Goal: Task Accomplishment & Management: Complete application form

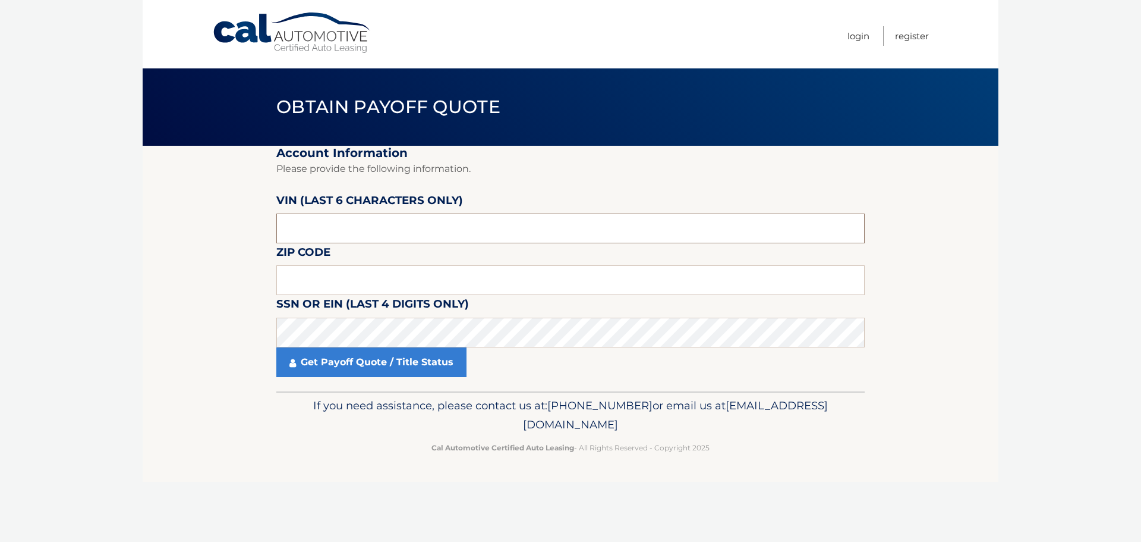
click at [324, 225] on input "text" at bounding box center [570, 228] width 589 height 30
click at [345, 241] on input "text" at bounding box center [570, 228] width 589 height 30
paste input "720317"
type input "720317"
click at [362, 271] on input "text" at bounding box center [570, 280] width 589 height 30
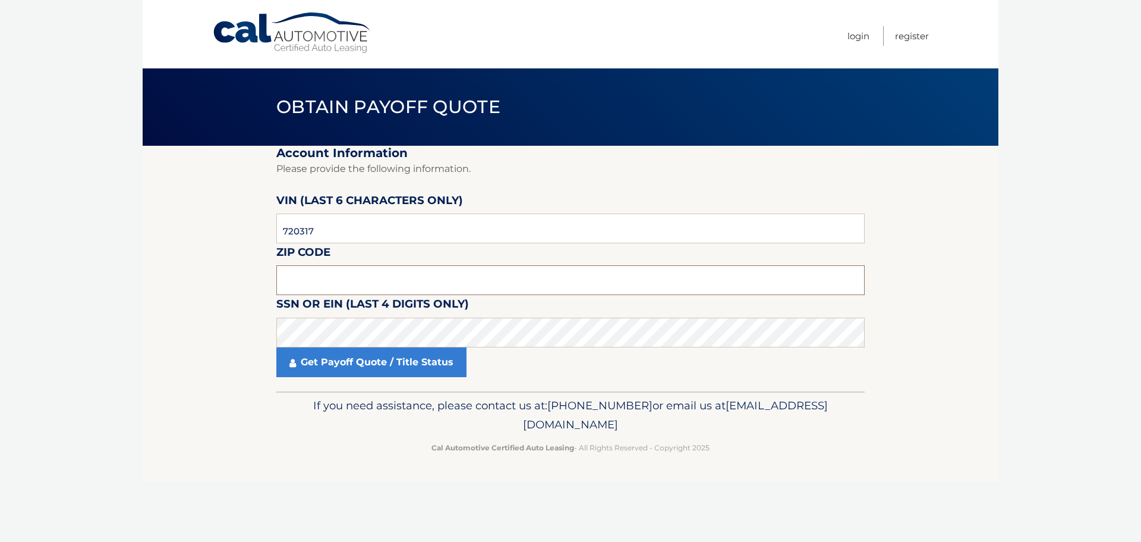
click at [304, 283] on input "text" at bounding box center [570, 280] width 589 height 30
type input "10512"
click at [106, 332] on body "Cal Automotive Menu Login Register Obtain Payoff Quote" at bounding box center [570, 271] width 1141 height 542
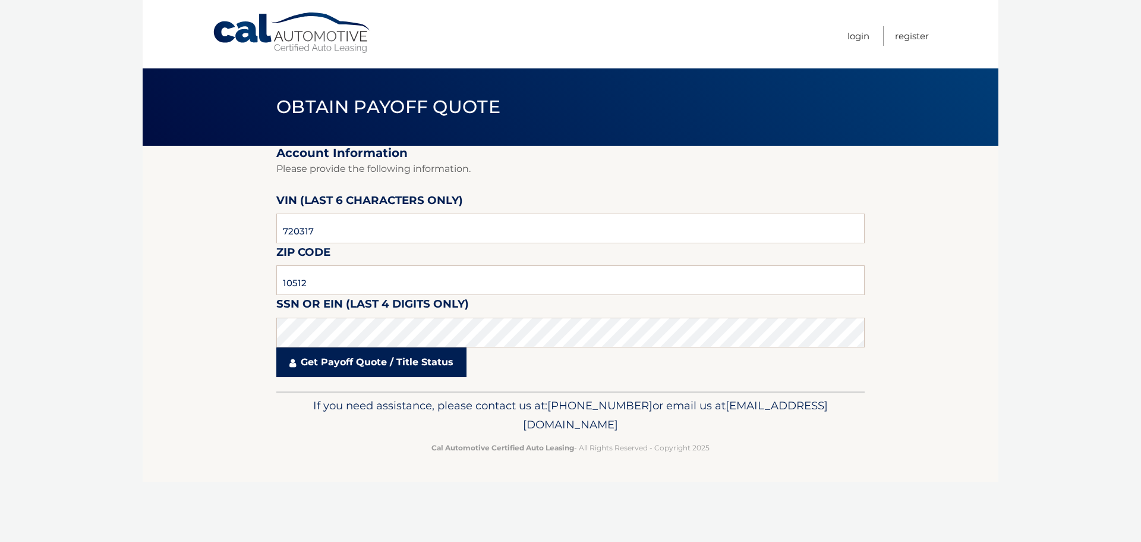
click at [364, 370] on link "Get Payoff Quote / Title Status" at bounding box center [371, 362] width 190 height 30
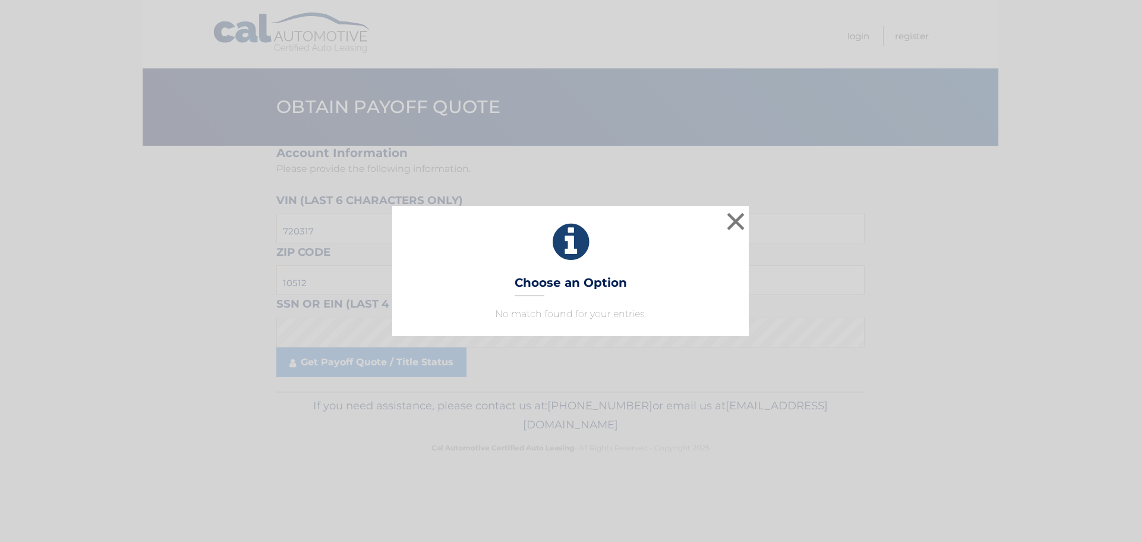
click at [504, 361] on div "× Choose an Option No match found for your entries. This is what you see on sec…" at bounding box center [570, 271] width 1141 height 542
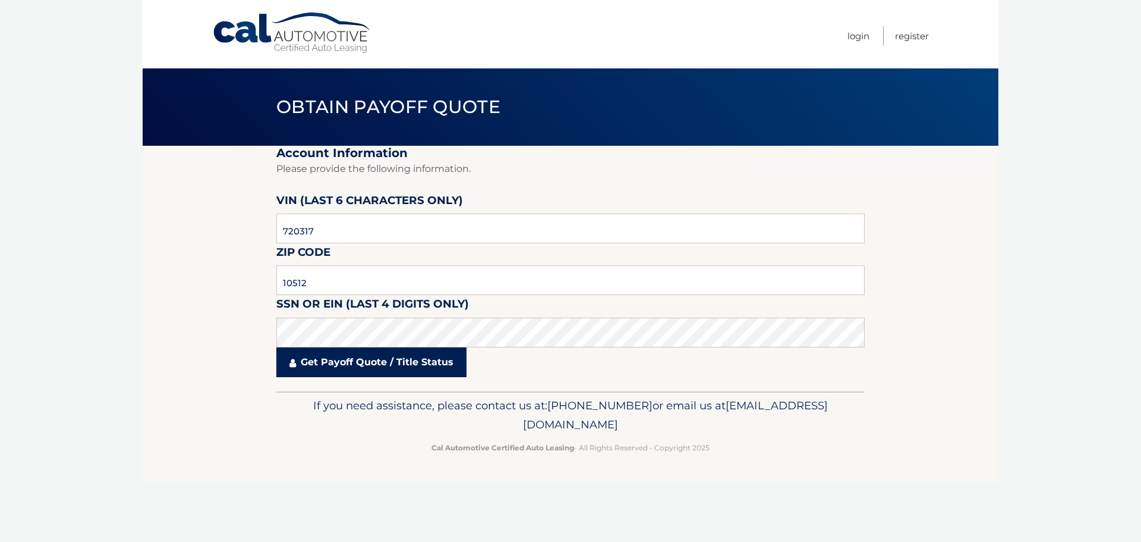
click at [377, 365] on link "Get Payoff Quote / Title Status" at bounding box center [371, 362] width 190 height 30
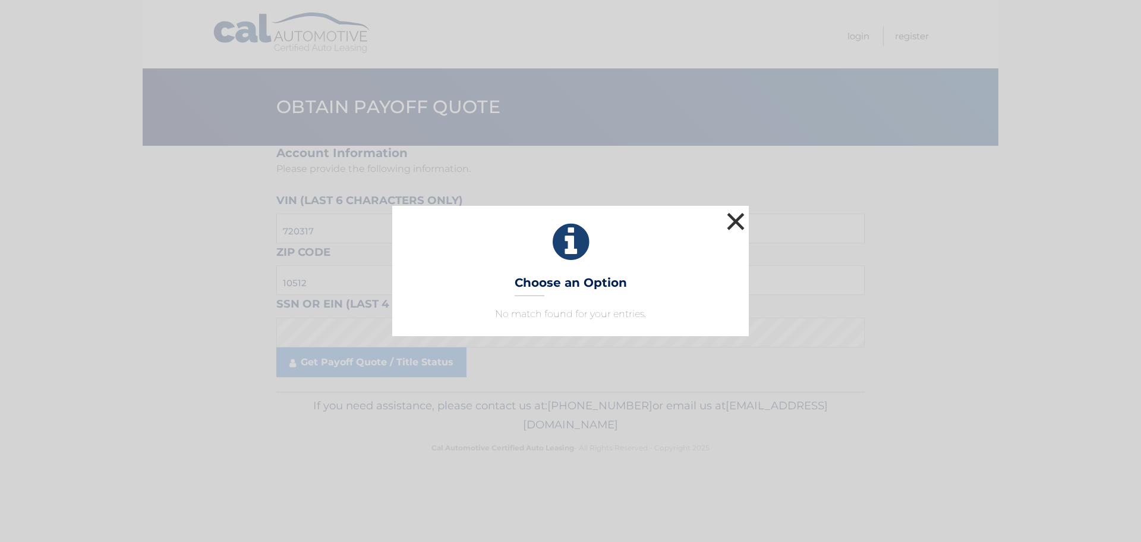
click at [729, 216] on button "×" at bounding box center [736, 221] width 24 height 24
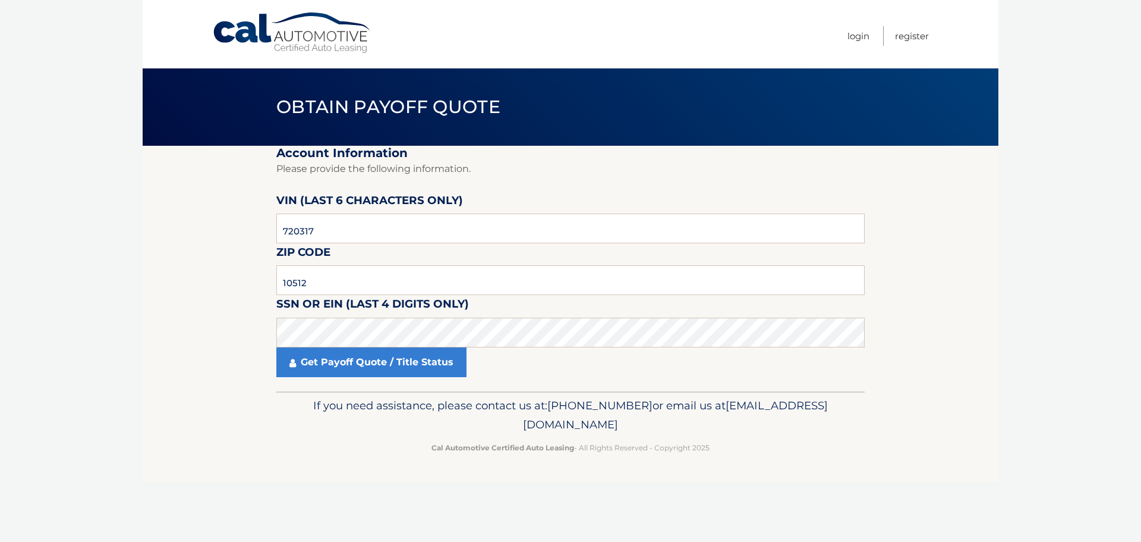
click at [158, 281] on section "Account Information Please provide the following information. VIN (last 6 chara…" at bounding box center [571, 269] width 856 height 246
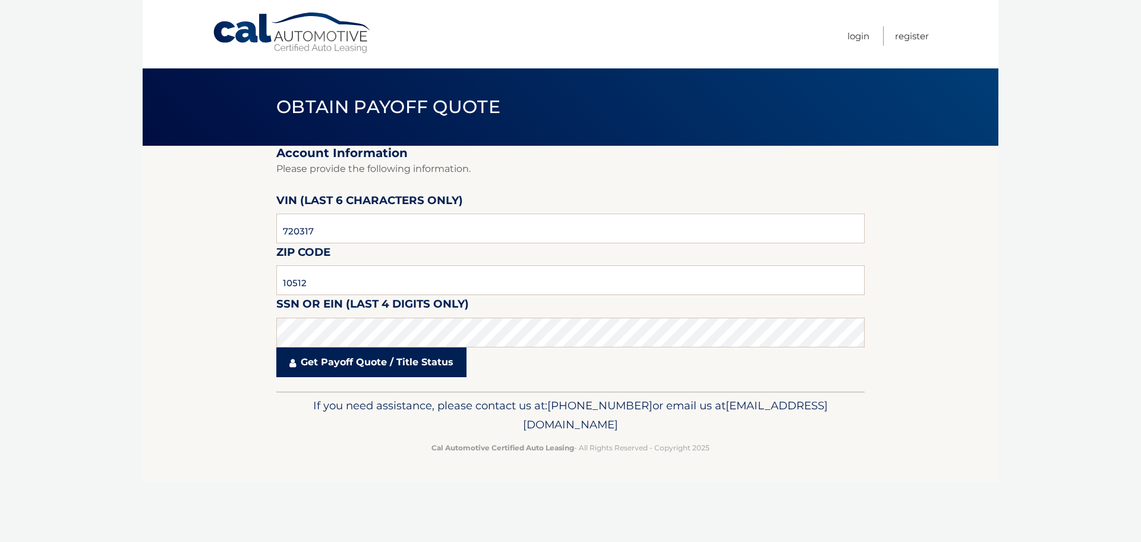
click at [310, 353] on link "Get Payoff Quote / Title Status" at bounding box center [371, 362] width 190 height 30
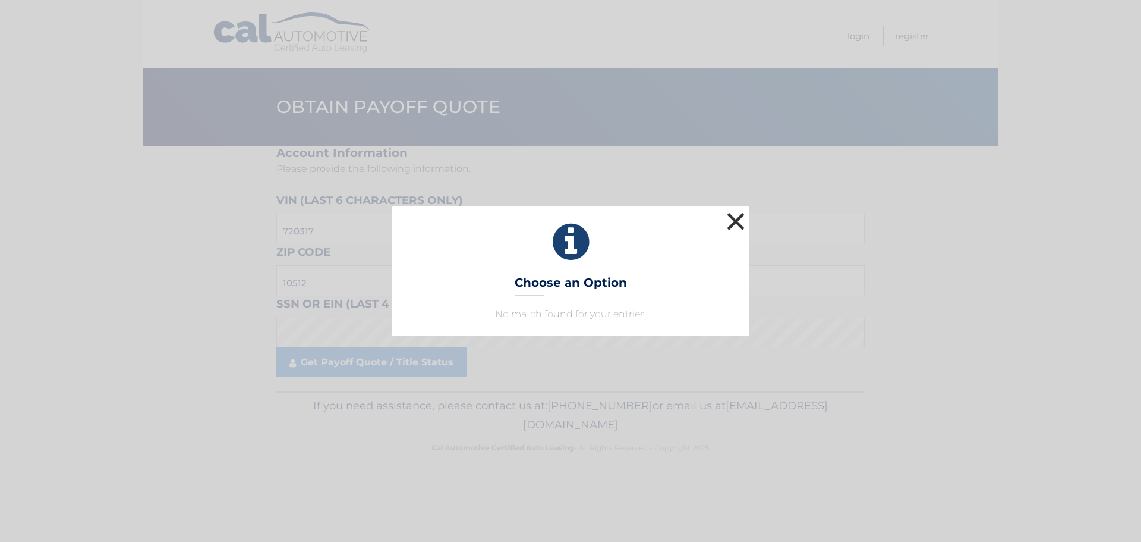
click at [740, 215] on button "×" at bounding box center [736, 221] width 24 height 24
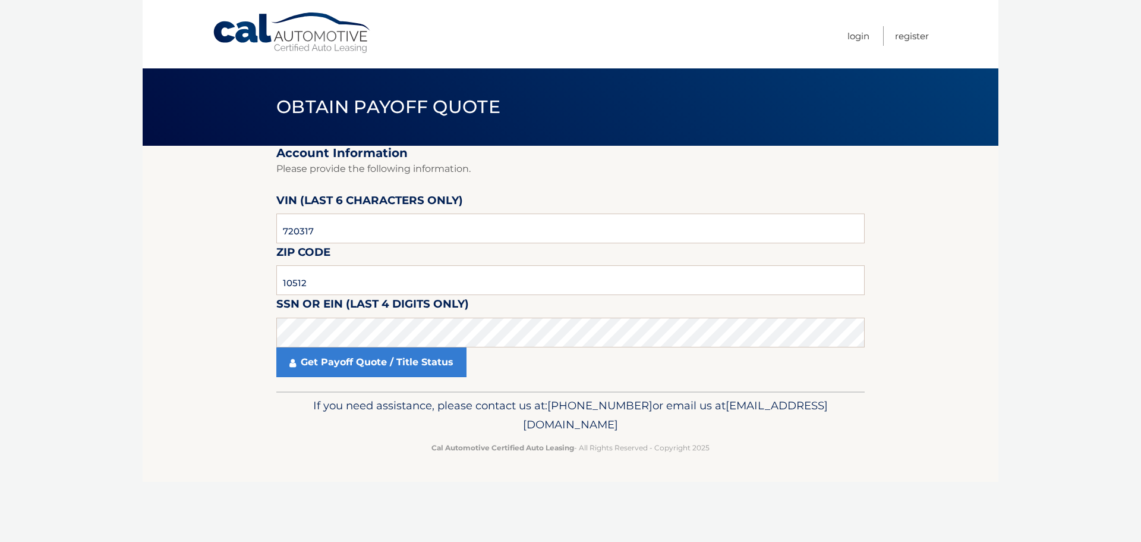
click at [174, 339] on section "Account Information Please provide the following information. VIN (last 6 chara…" at bounding box center [571, 269] width 856 height 246
click at [332, 280] on input "10512" at bounding box center [570, 280] width 589 height 30
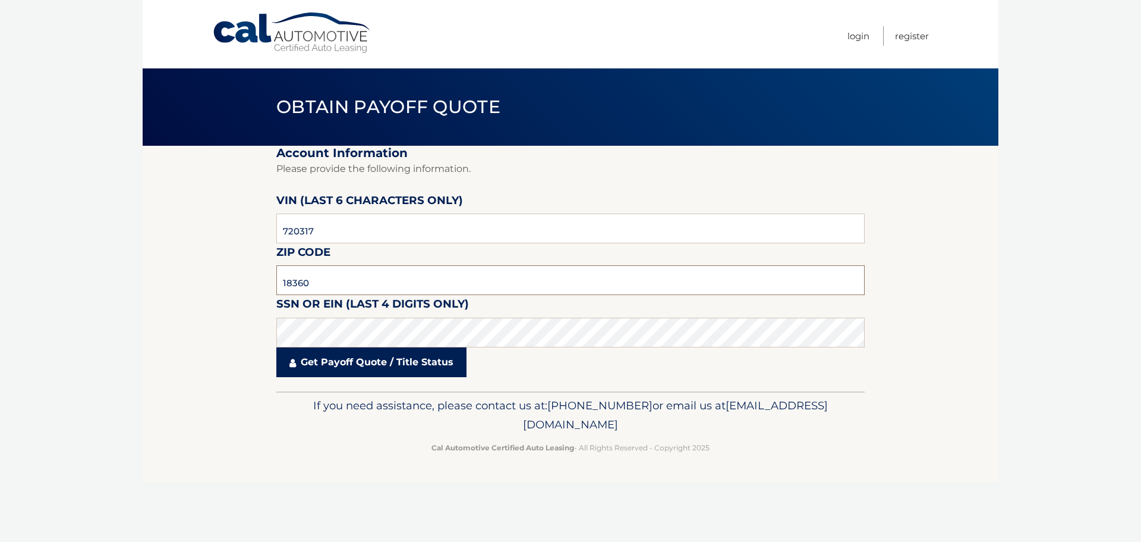
type input "18360"
click at [452, 351] on link "Get Payoff Quote / Title Status" at bounding box center [371, 362] width 190 height 30
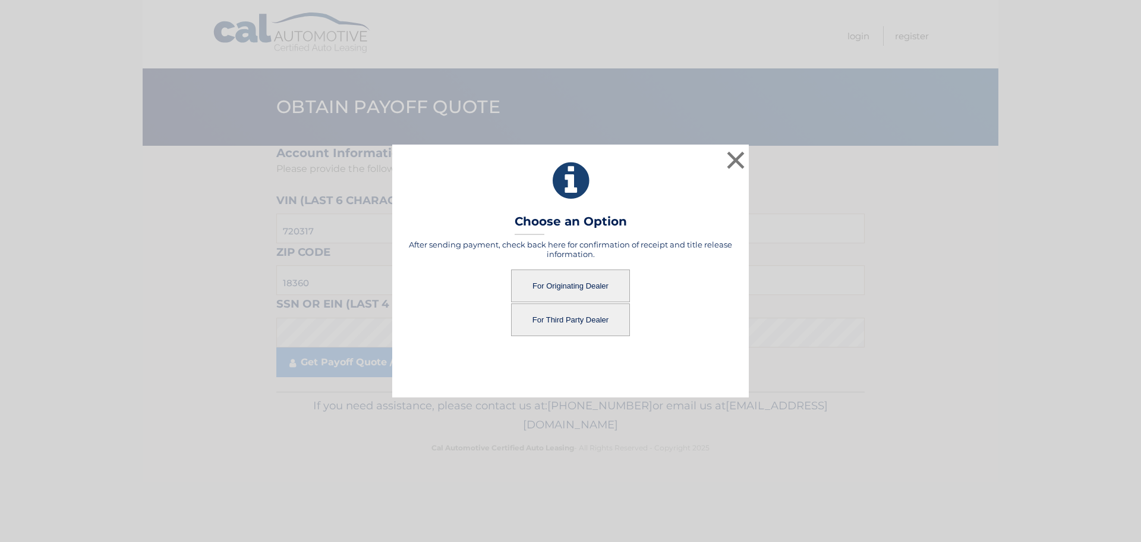
click at [592, 279] on button "For Originating Dealer" at bounding box center [570, 285] width 119 height 33
click at [598, 288] on button "For Originating Dealer" at bounding box center [570, 285] width 119 height 33
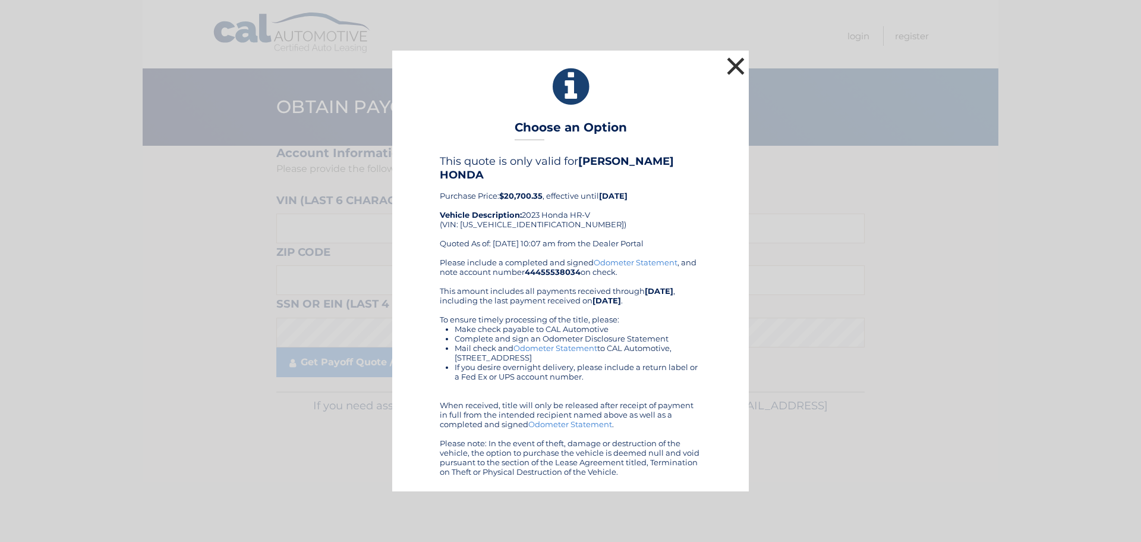
click at [727, 68] on button "×" at bounding box center [736, 66] width 24 height 24
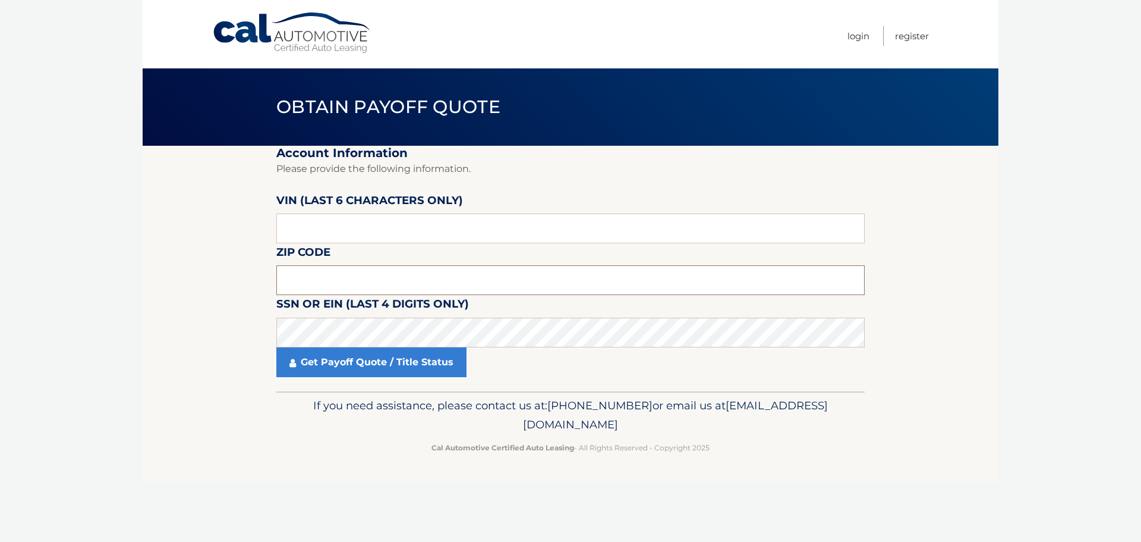
click at [309, 275] on input "text" at bounding box center [570, 280] width 589 height 30
click at [318, 279] on input "text" at bounding box center [570, 280] width 589 height 30
type input "18360"
click at [207, 299] on section "Account Information Please provide the following information. VIN (last 6 chara…" at bounding box center [571, 269] width 856 height 246
click at [351, 230] on input "text" at bounding box center [570, 228] width 589 height 30
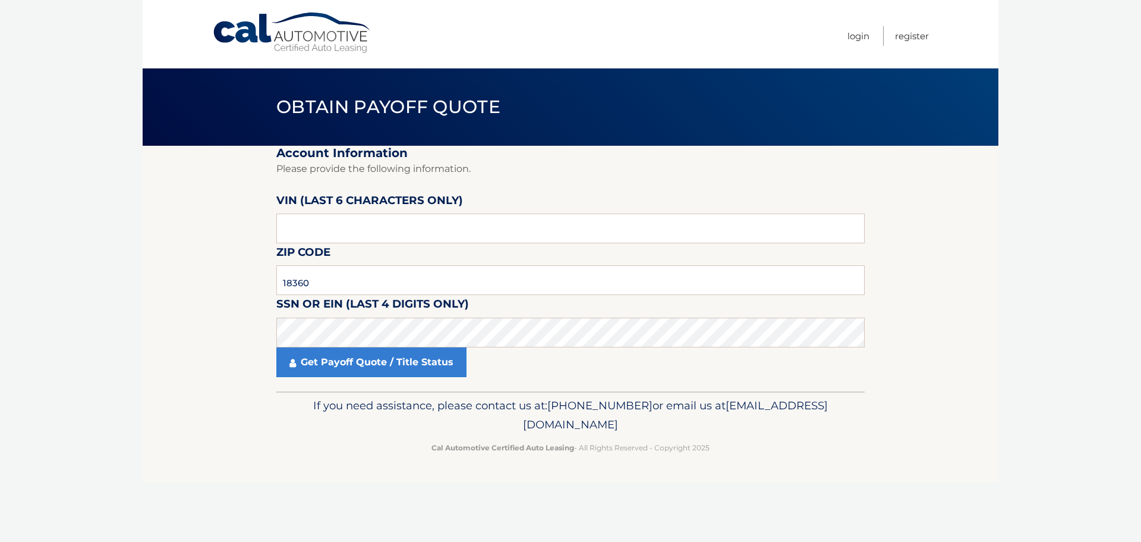
click at [227, 368] on section "Account Information Please provide the following information. VIN (last 6 chara…" at bounding box center [571, 269] width 856 height 246
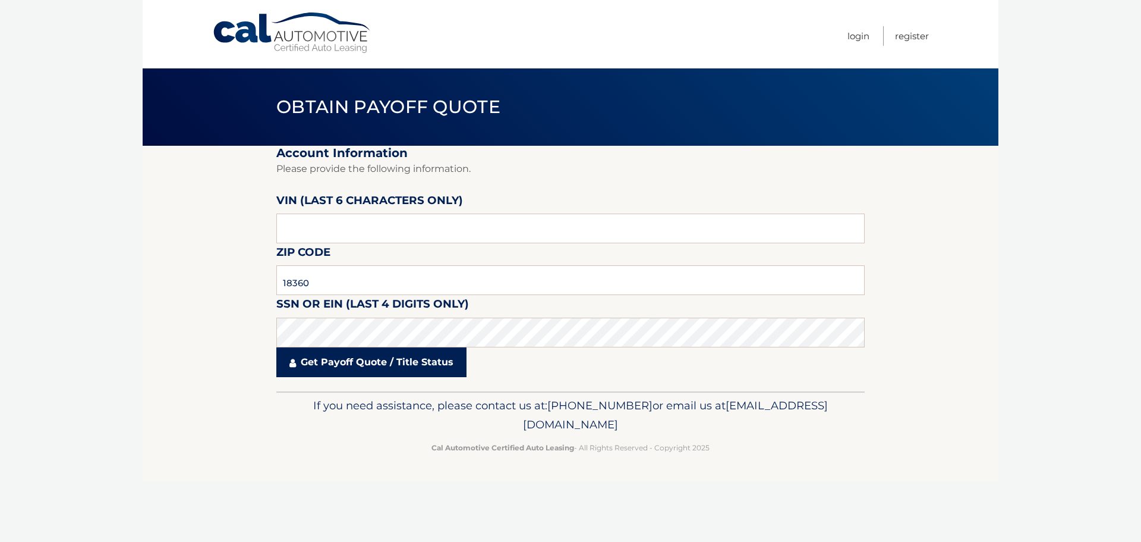
click at [366, 353] on link "Get Payoff Quote / Title Status" at bounding box center [371, 362] width 190 height 30
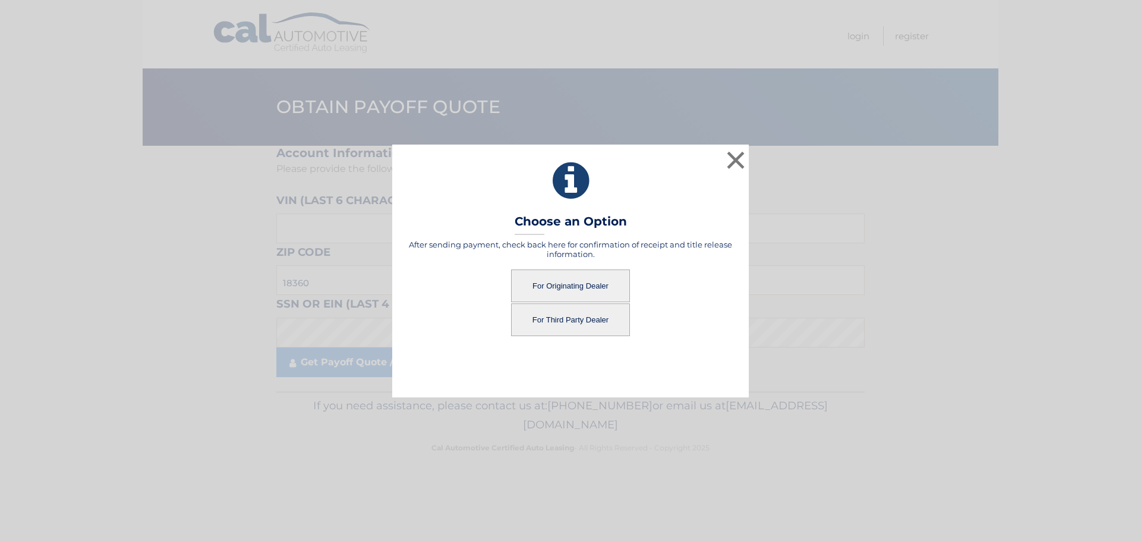
click at [595, 324] on button "For Third Party Dealer" at bounding box center [570, 319] width 119 height 33
click at [556, 329] on button "For Third Party Dealer" at bounding box center [570, 319] width 119 height 33
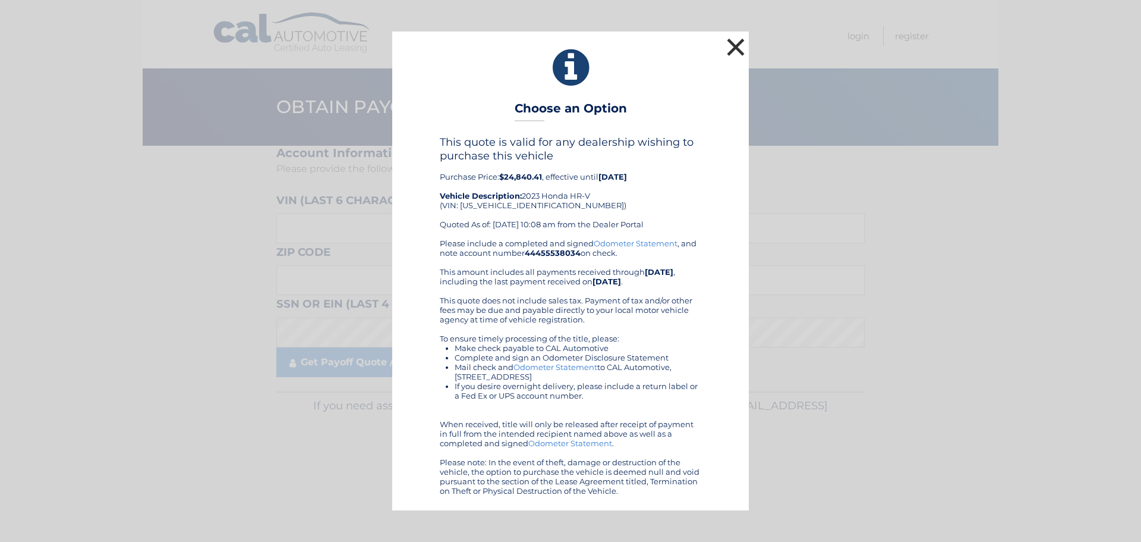
click at [740, 45] on button "×" at bounding box center [736, 47] width 24 height 24
